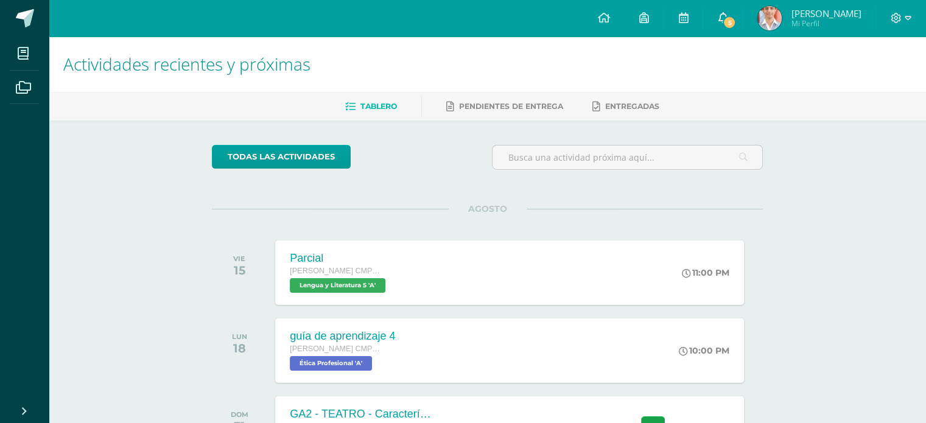
click at [725, 27] on link "5" at bounding box center [722, 18] width 39 height 37
click at [855, 111] on ul "Tablero Pendientes de entrega Entregadas" at bounding box center [501, 106] width 877 height 20
click at [722, 12] on span at bounding box center [723, 18] width 10 height 13
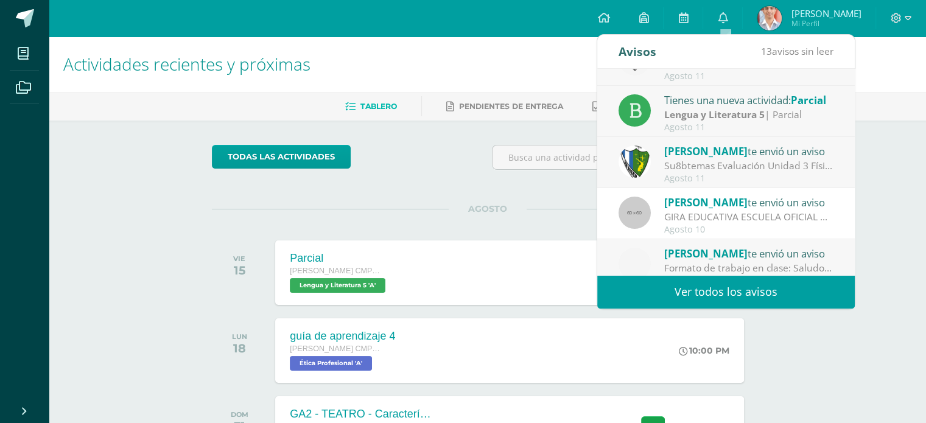
scroll to position [145, 0]
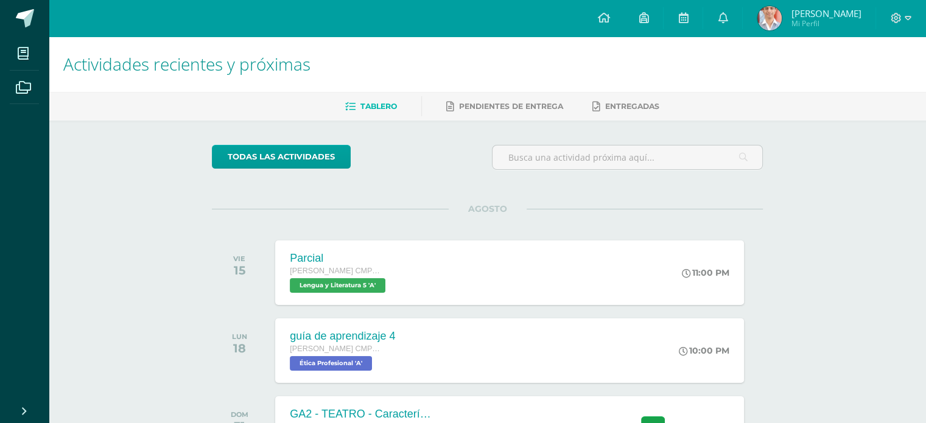
click at [900, 177] on div "Actividades recientes y próximas Tablero Pendientes de entrega Entregadas todas…" at bounding box center [487, 284] width 877 height 494
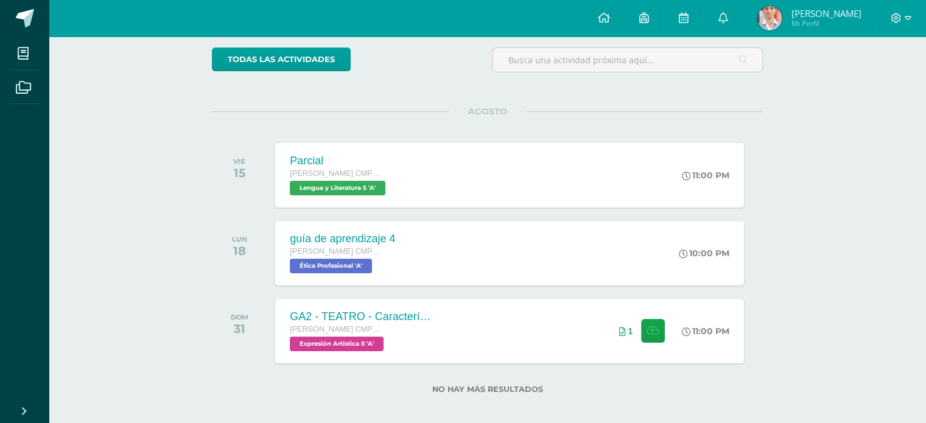
scroll to position [100, 0]
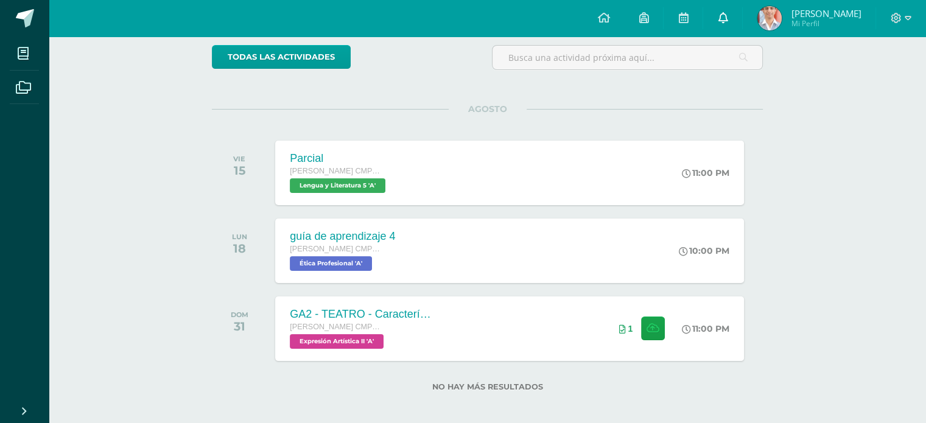
click at [727, 16] on icon at bounding box center [723, 17] width 10 height 11
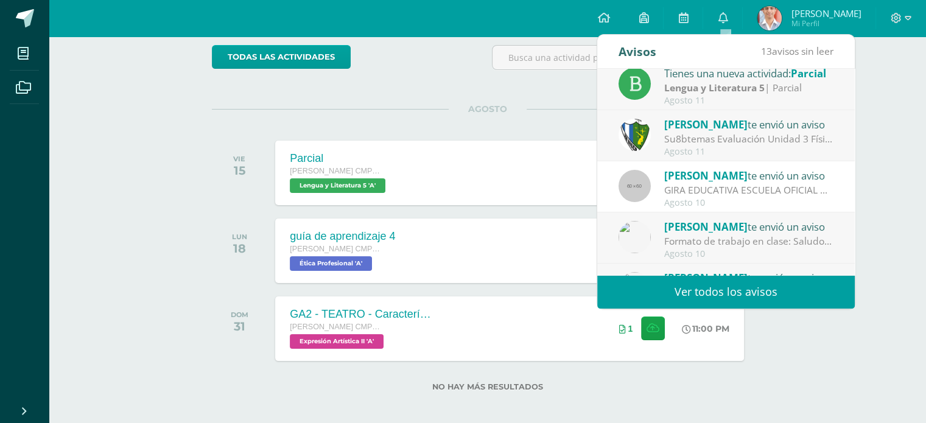
scroll to position [173, 0]
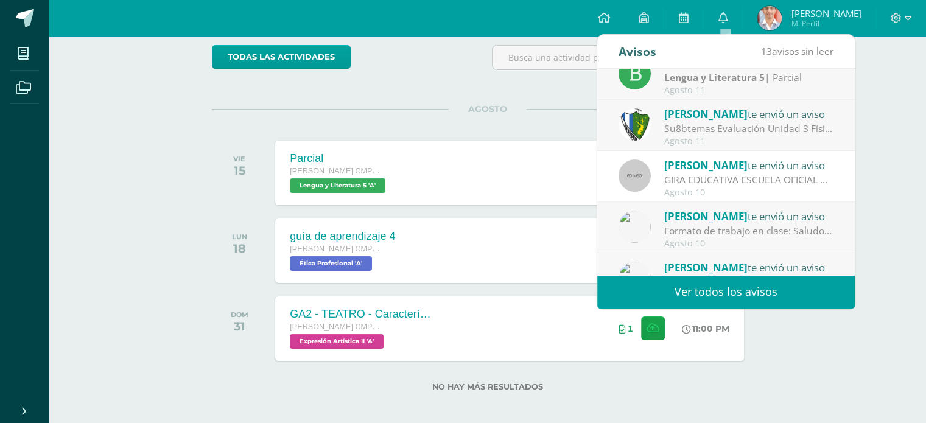
click at [767, 290] on link "Ver todos los avisos" at bounding box center [725, 291] width 257 height 33
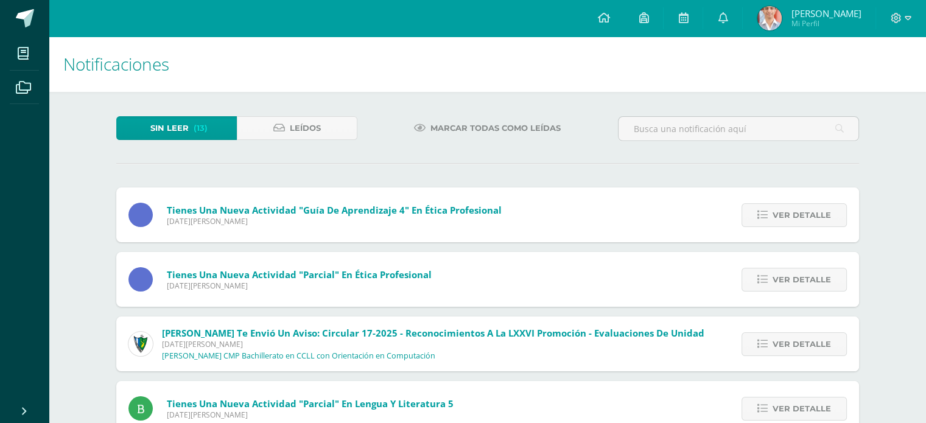
click at [450, 127] on span "Marcar todas como leídas" at bounding box center [495, 128] width 130 height 23
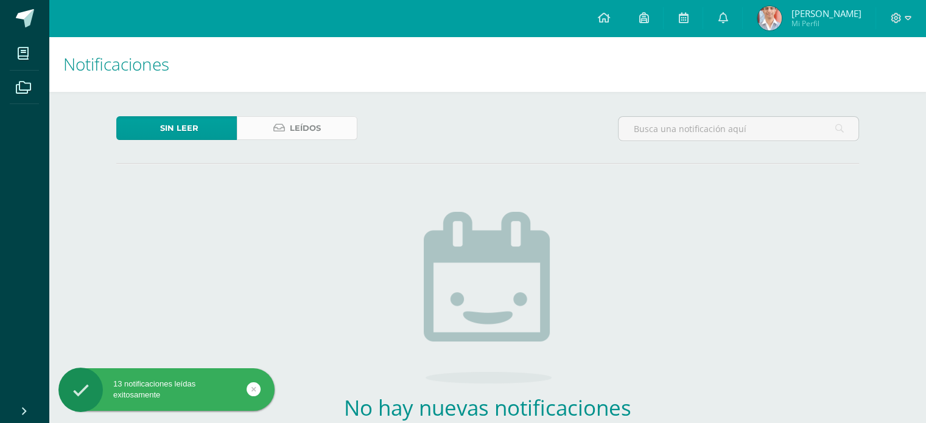
click at [312, 135] on span "Leídos" at bounding box center [305, 128] width 31 height 23
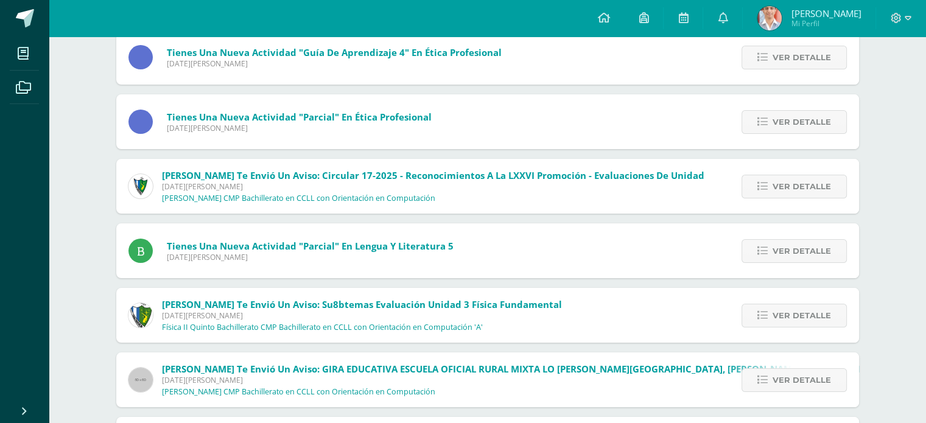
scroll to position [156, 0]
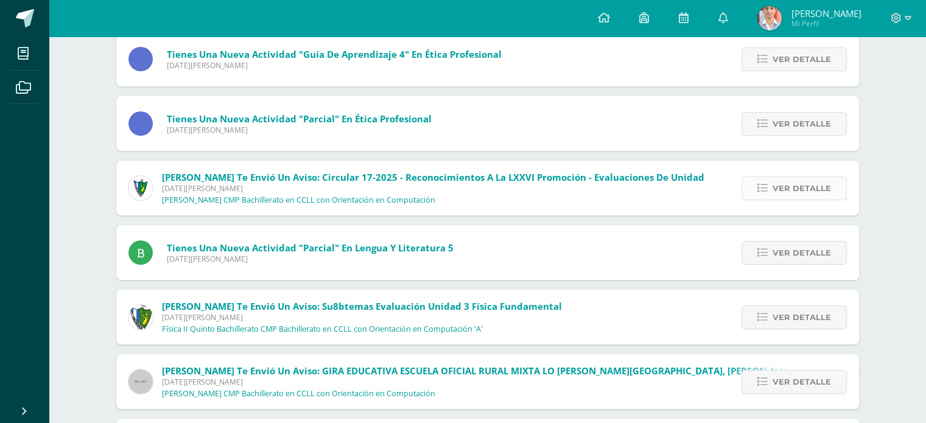
click at [793, 196] on span "Ver detalle" at bounding box center [801, 188] width 58 height 23
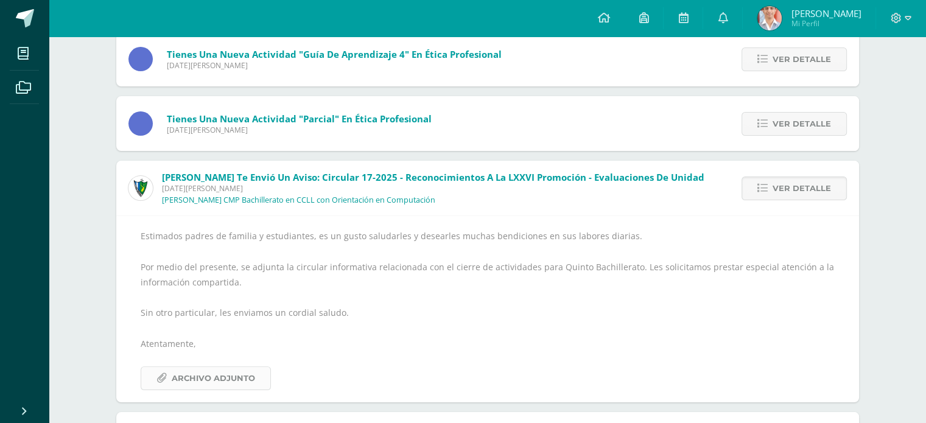
click at [217, 375] on span "Archivo Adjunto" at bounding box center [213, 378] width 83 height 23
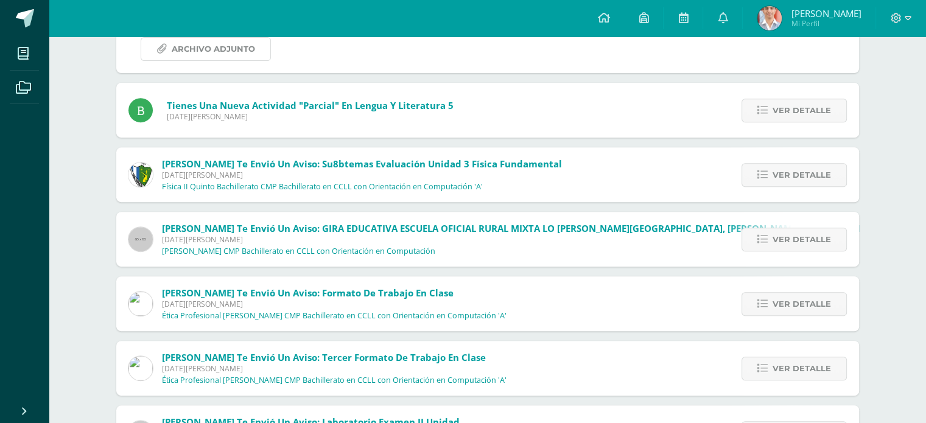
scroll to position [488, 0]
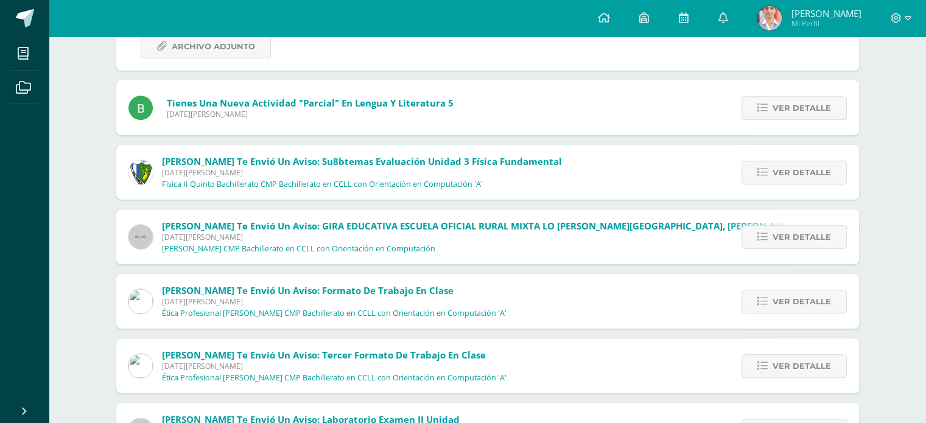
click at [816, 184] on div "Ver detalle" at bounding box center [791, 172] width 136 height 55
click at [796, 176] on span "Ver detalle" at bounding box center [801, 172] width 58 height 23
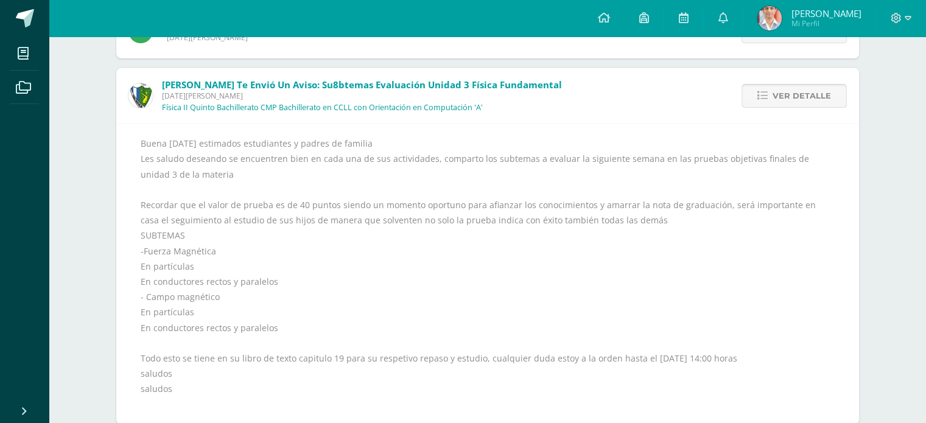
scroll to position [372, 0]
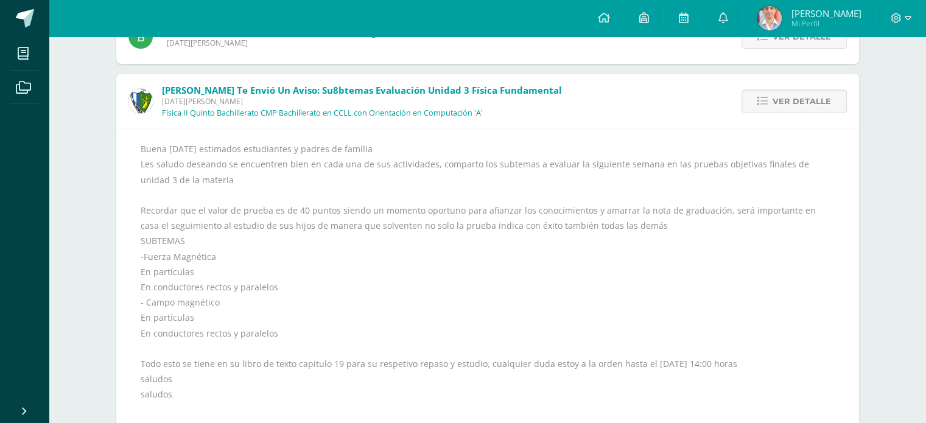
click at [817, 162] on div "Buena [DATE] estimados estudiantes y padres de familia Les saludo deseando se e…" at bounding box center [488, 279] width 694 height 276
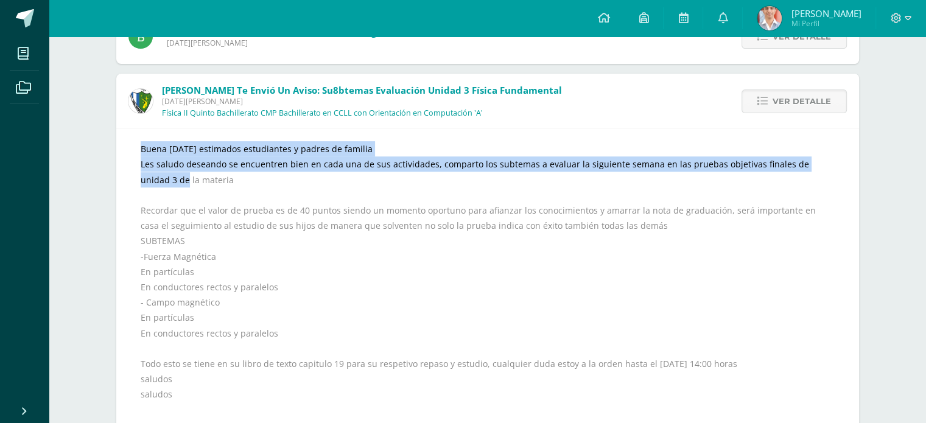
drag, startPoint x: 911, startPoint y: 155, endPoint x: 919, endPoint y: 165, distance: 13.4
click at [919, 165] on div "Notificaciones Sin leer Leídos Tienes una nueva actividad "guía de aprendizaje …" at bounding box center [487, 241] width 877 height 1153
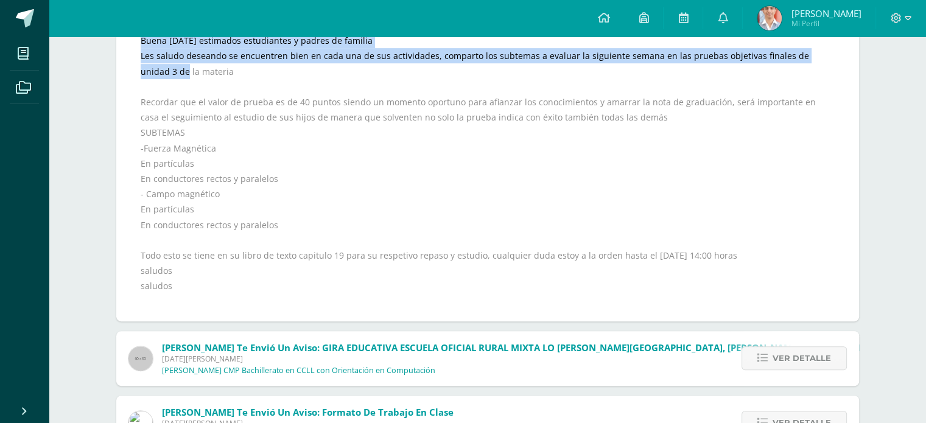
scroll to position [484, 0]
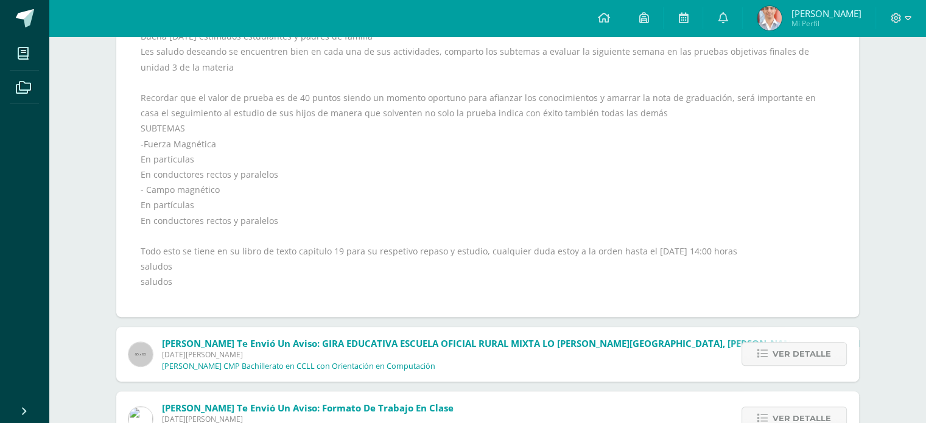
click at [869, 248] on div "Sin leer Leídos Tienes una nueva actividad "guía de aprendizaje 4" En Ética Pro…" at bounding box center [487, 155] width 791 height 1097
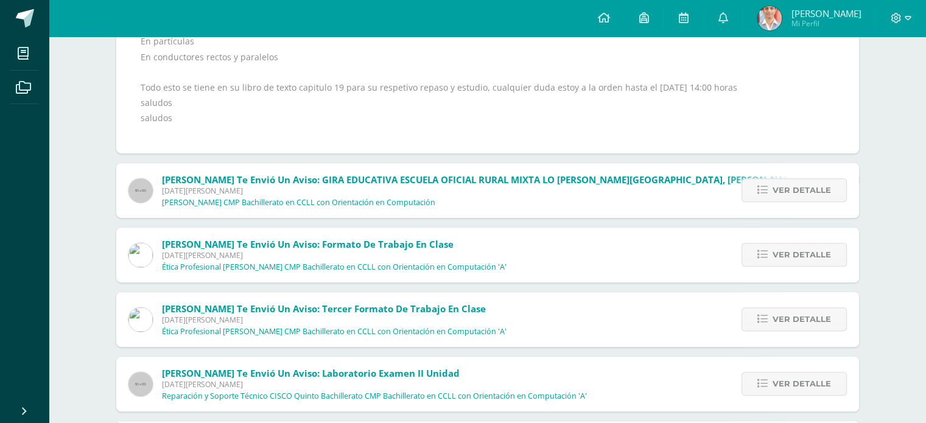
scroll to position [651, 0]
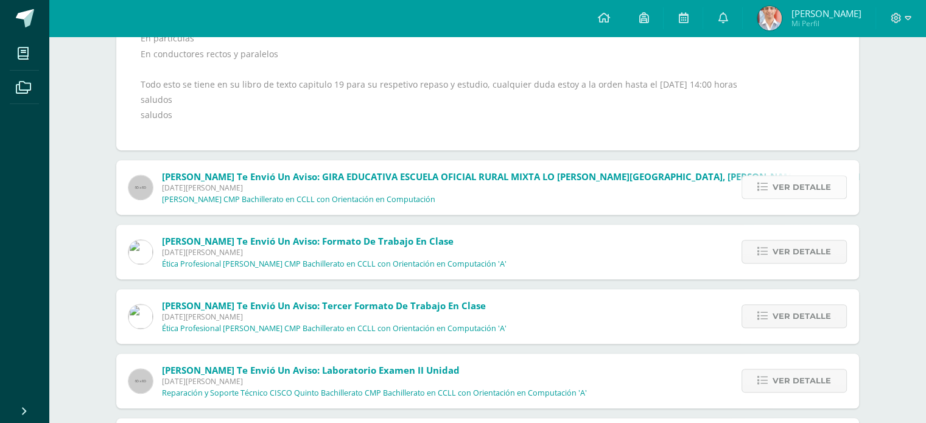
click at [774, 176] on span "Ver detalle" at bounding box center [801, 187] width 58 height 23
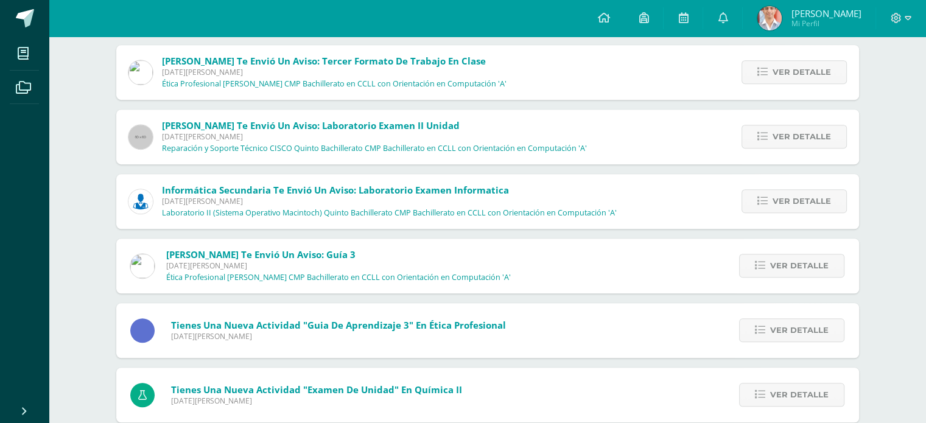
scroll to position [837, 0]
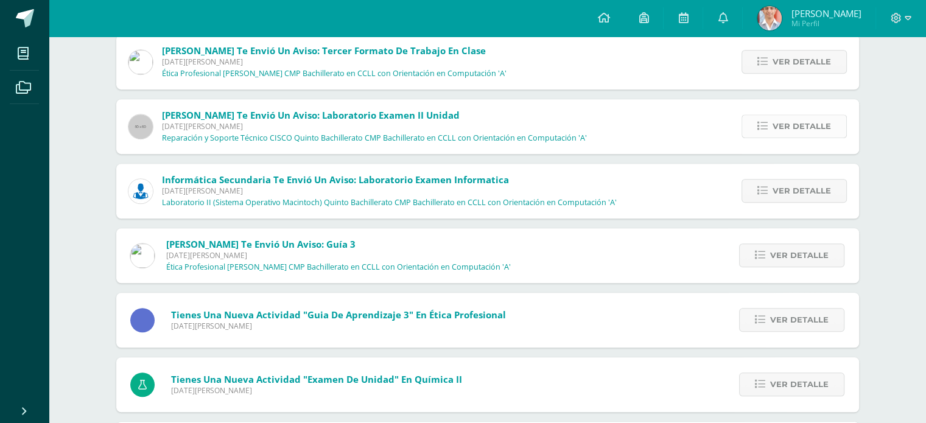
click at [769, 122] on link "Ver detalle" at bounding box center [793, 126] width 105 height 24
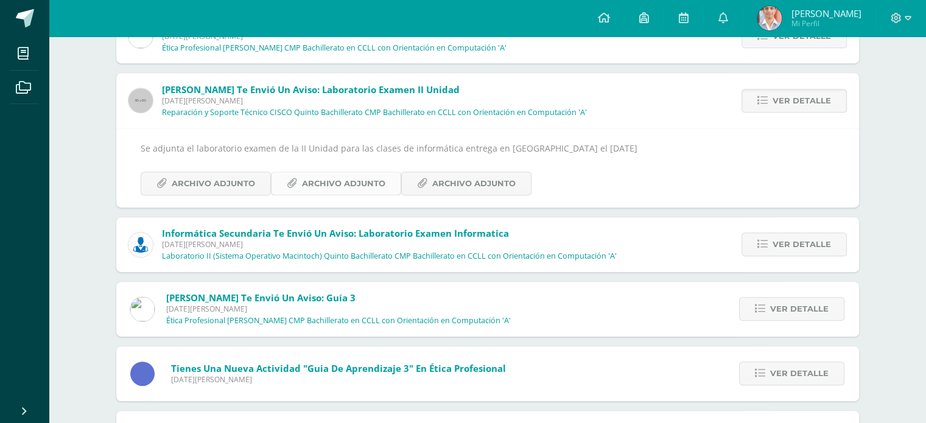
scroll to position [604, 0]
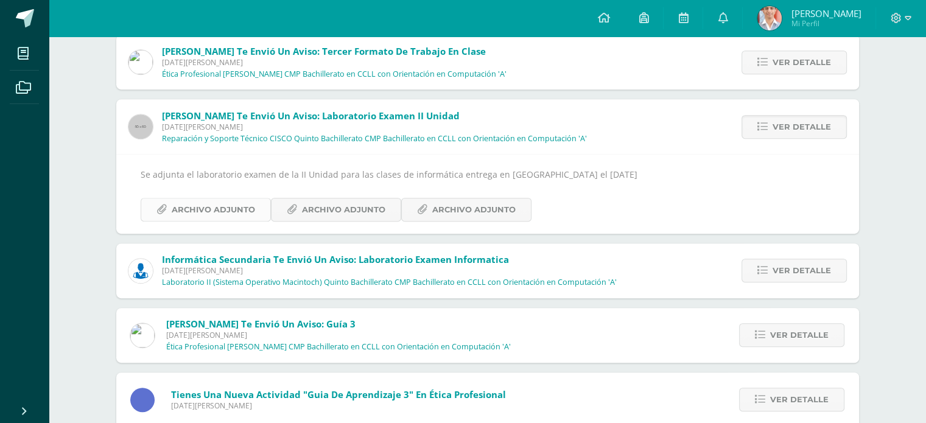
click at [219, 198] on span "Archivo Adjunto" at bounding box center [213, 209] width 83 height 23
click at [338, 199] on span "Archivo Adjunto" at bounding box center [343, 209] width 83 height 23
click at [480, 205] on span "Archivo Adjunto" at bounding box center [473, 209] width 83 height 23
click at [811, 280] on span "Ver detalle" at bounding box center [801, 270] width 58 height 23
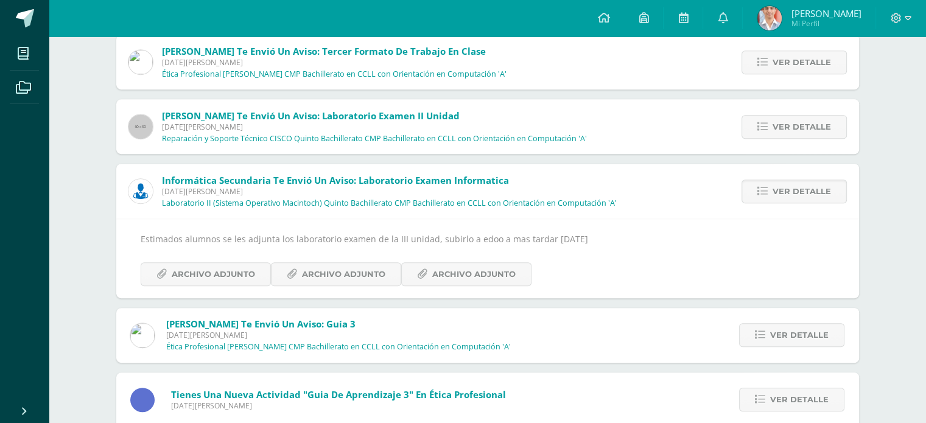
scroll to position [660, 0]
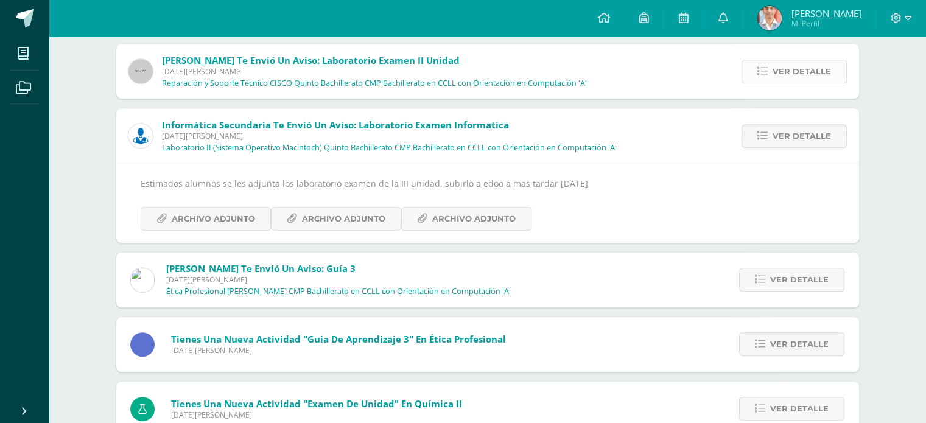
click at [763, 72] on icon at bounding box center [762, 71] width 10 height 10
